Goal: Entertainment & Leisure: Consume media (video, audio)

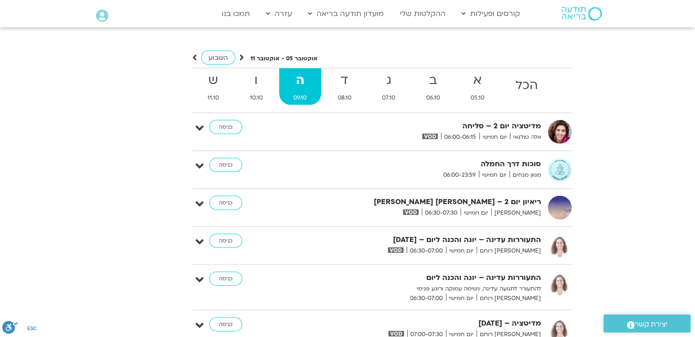
scroll to position [1855, 0]
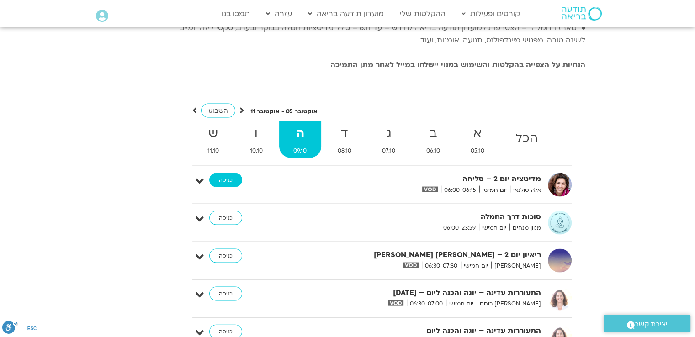
click at [233, 188] on link "כניסה" at bounding box center [225, 180] width 33 height 15
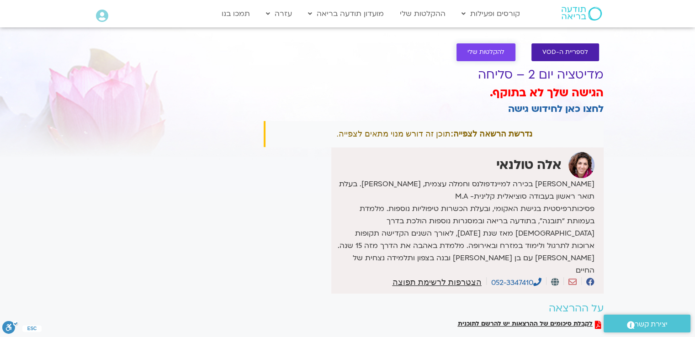
click at [479, 53] on span "להקלטות שלי" at bounding box center [486, 52] width 37 height 7
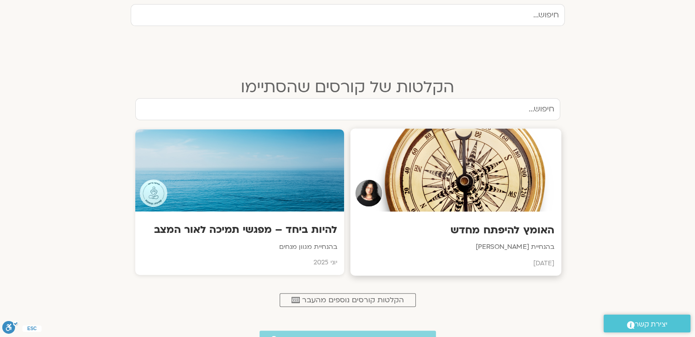
scroll to position [366, 0]
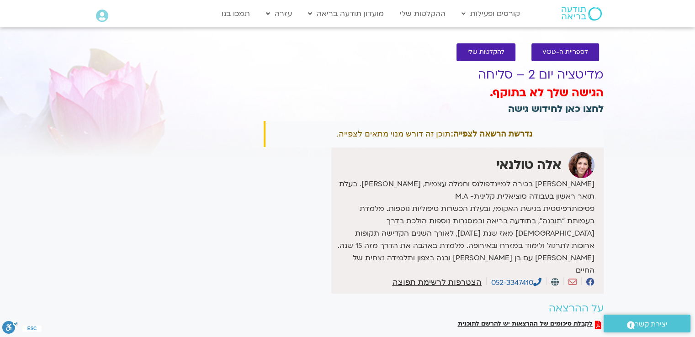
click at [556, 108] on link "לחצו כאן לחידוש גישה" at bounding box center [556, 108] width 96 height 13
click at [558, 56] on link "לספריית ה-VOD" at bounding box center [566, 52] width 68 height 18
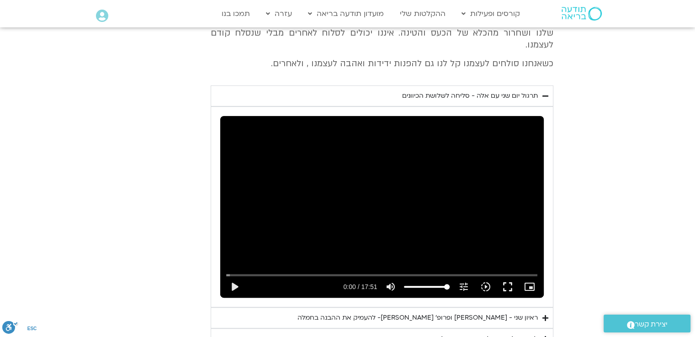
scroll to position [457, 0]
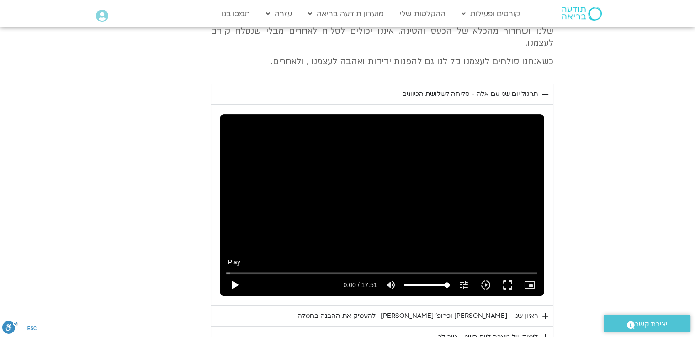
click at [233, 282] on button "play_arrow" at bounding box center [234, 285] width 22 height 22
type input "3.488299"
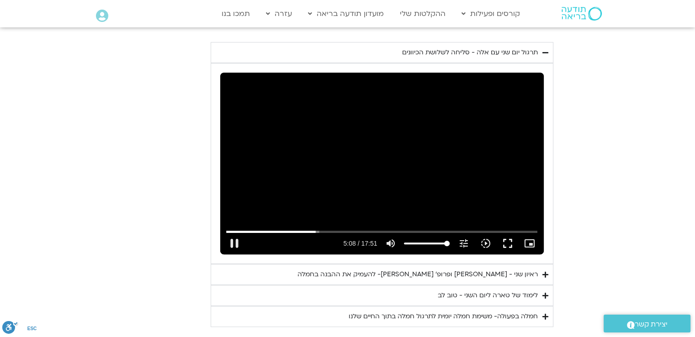
scroll to position [548, 0]
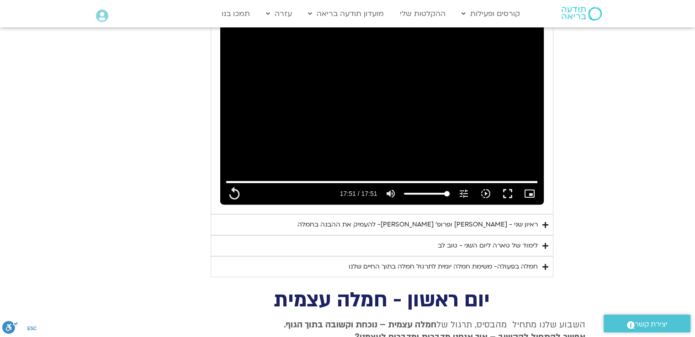
drag, startPoint x: 544, startPoint y: 222, endPoint x: 547, endPoint y: 231, distance: 9.1
click at [544, 223] on icon "Accordion. Open links with Enter or Space, close with Escape, and navigate with…" at bounding box center [545, 225] width 6 height 7
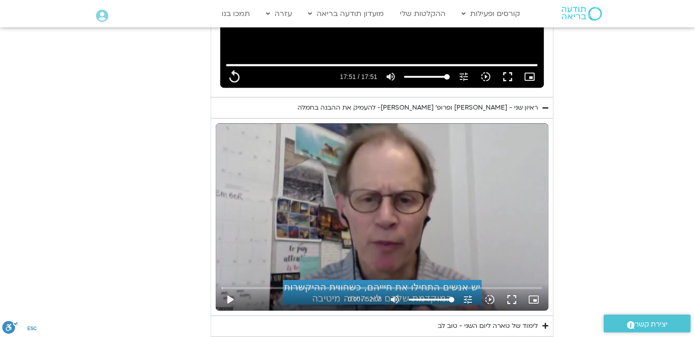
scroll to position [731, 0]
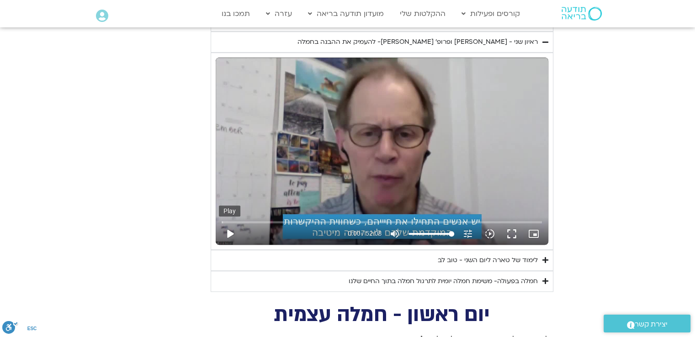
click at [231, 235] on button "play_arrow" at bounding box center [230, 234] width 22 height 22
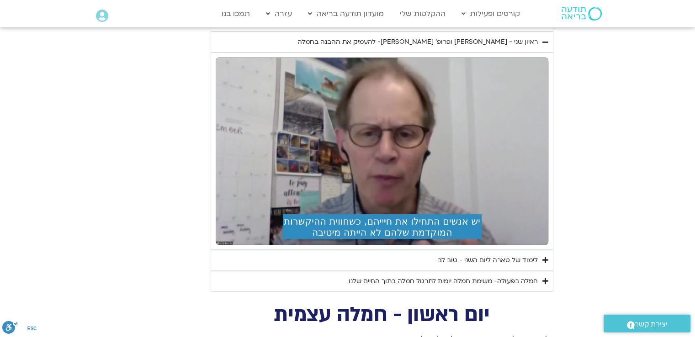
type input "1071.88"
type input "0.825525"
type input "1071.88"
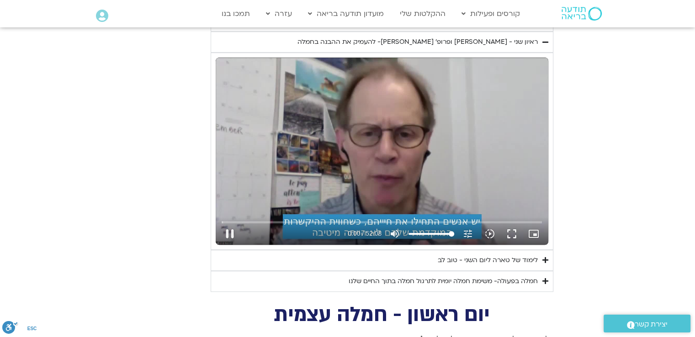
type input "0.92546"
type input "1071.88"
type input "0.970713"
type input "1071.88"
type input "1.224977"
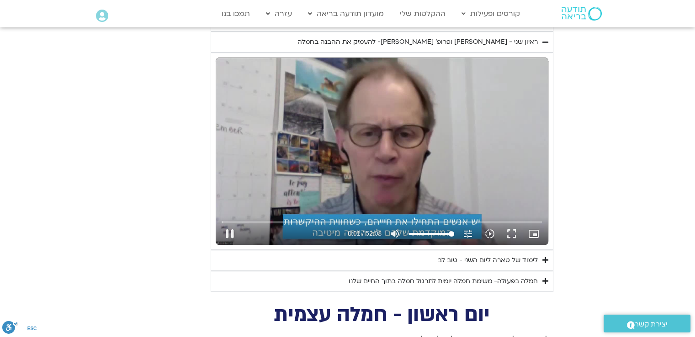
type input "1071.88"
type input "1.325294"
type input "1071.88"
type input "1.36543"
type input "1071.88"
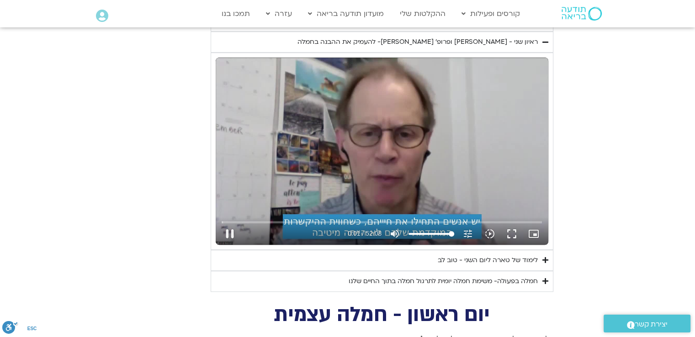
type input "1.497194"
type input "1071.88"
type input "1.741536"
type input "1071.88"
type input "1.87462"
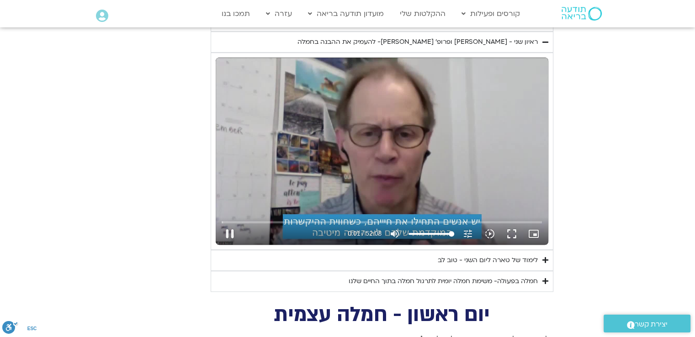
type input "1071.88"
type input "2.008828"
type input "1071.88"
type input "2.126814"
type input "1071.88"
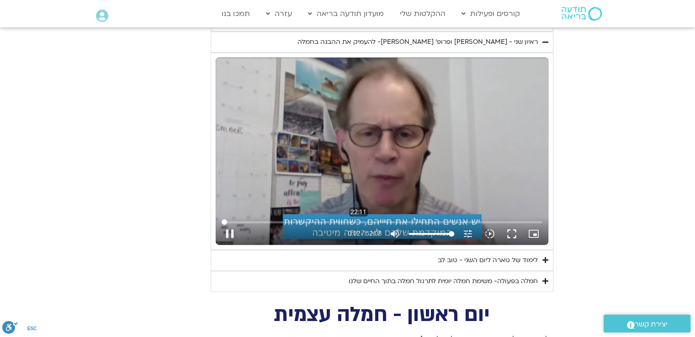
type input "2.16008"
type input "1071.88"
type input "2.407557"
type input "1071.88"
type input "2.458572"
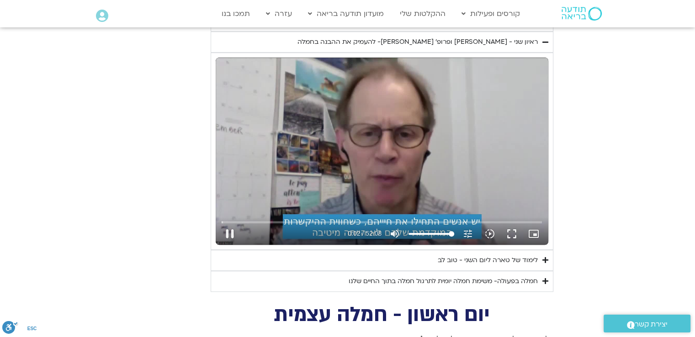
type input "1071.88"
type input "2.673925"
type input "1071.88"
type input "2.808576"
type input "1071.88"
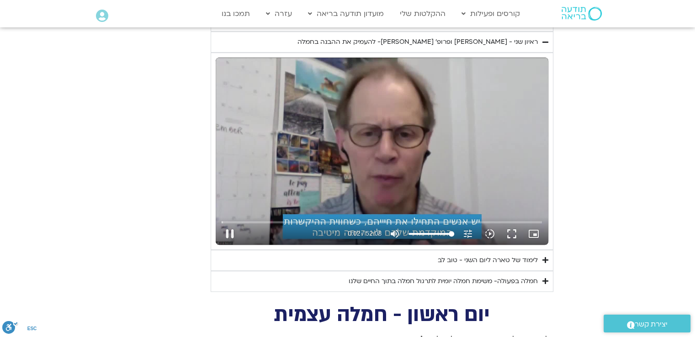
type input "2.940422"
type input "1071.88"
type input "3.040411"
type input "1071.88"
type input "3.124329"
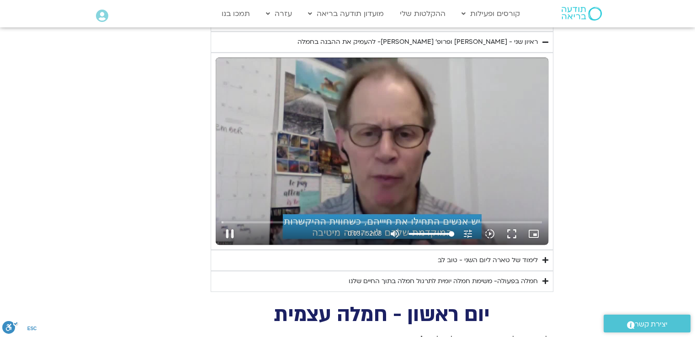
type input "1071.88"
type input "3.344508"
type input "1071.88"
type input "3.423939"
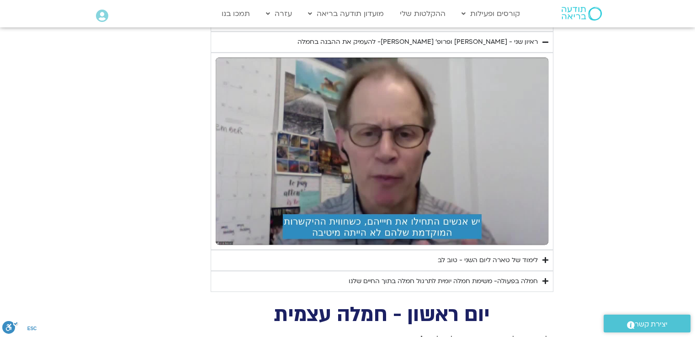
type input "1071.88"
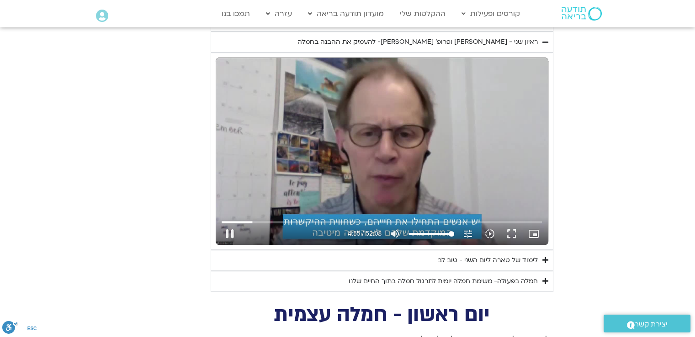
type input "295.920991"
type input "1071.88"
type input "296.053465"
type input "1071.88"
type input "296.067976"
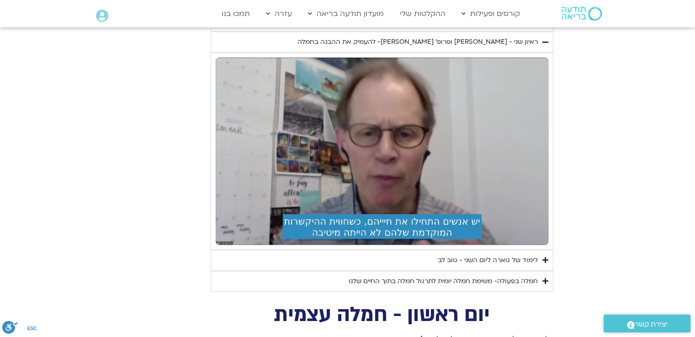
type input "1071.88"
type input "296.318128"
type input "1071.88"
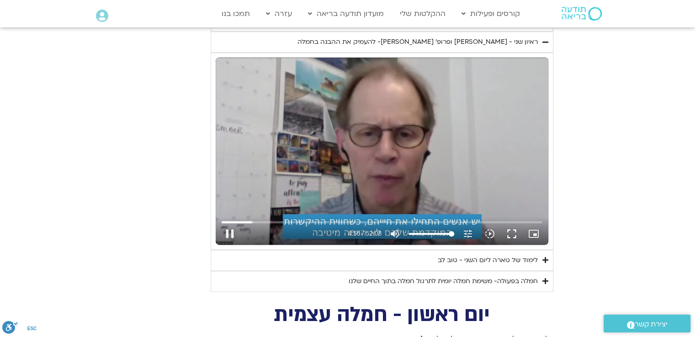
type input "296.4538"
type input "1071.88"
type input "296.568152"
type input "1071.88"
type input "296.72139"
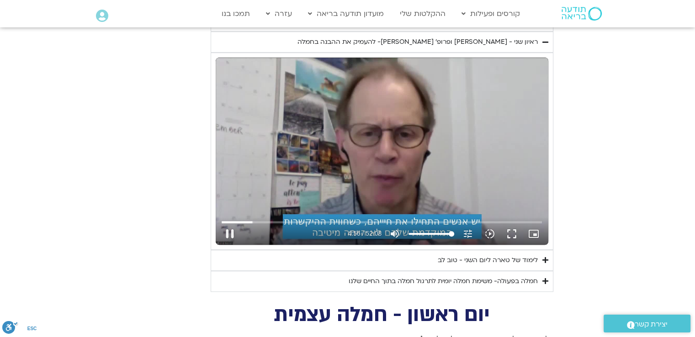
type input "1071.88"
type input "296.86343"
type input "1071.88"
type input "297.007574"
type input "1071.88"
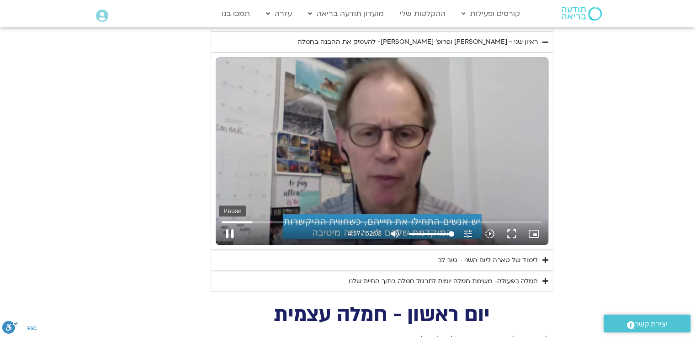
type input "297.138151"
type input "1071.88"
type input "297.267405"
type input "1071.88"
type input "297.316773"
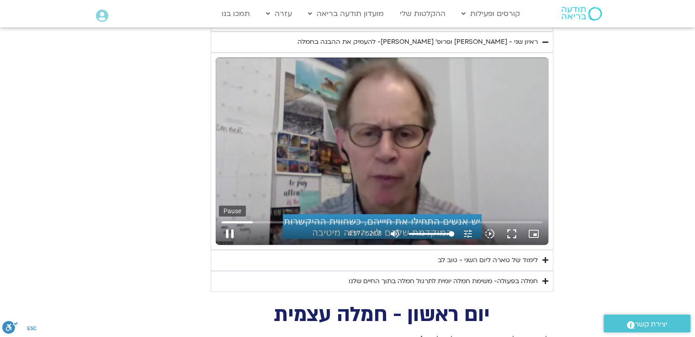
type input "1071.88"
type input "297.416509"
type input "1071.88"
type input "297.549447"
type input "1071.88"
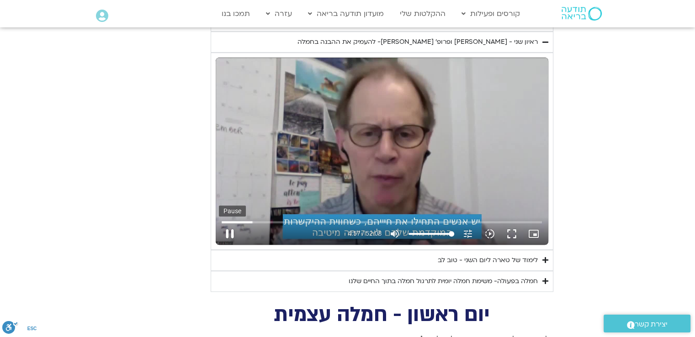
type input "297.682189"
type input "1071.88"
type input "297.815827"
type input "1071.88"
type input "297.948229"
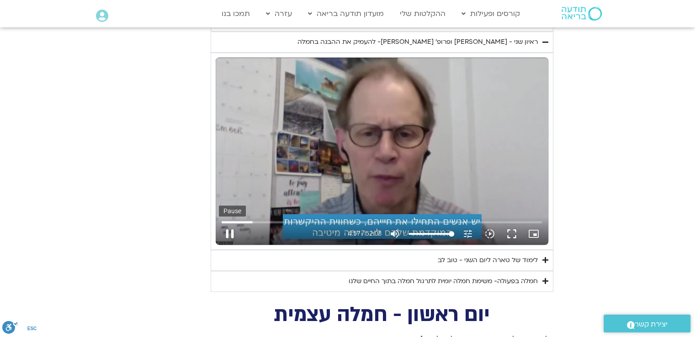
type input "1071.88"
type input "298.183724"
type input "1071.88"
click at [233, 233] on button "pause" at bounding box center [230, 234] width 22 height 22
type input "298.28019"
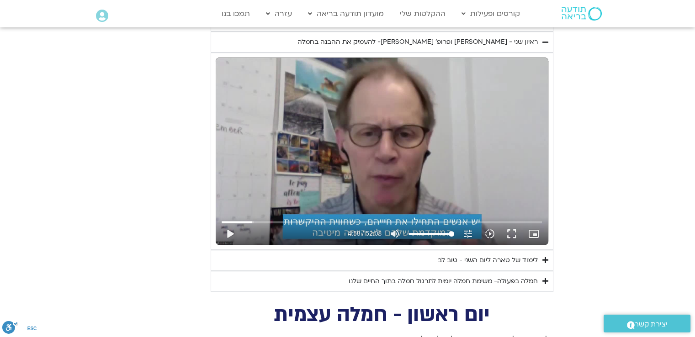
type input "1071.88"
